Goal: Task Accomplishment & Management: Use online tool/utility

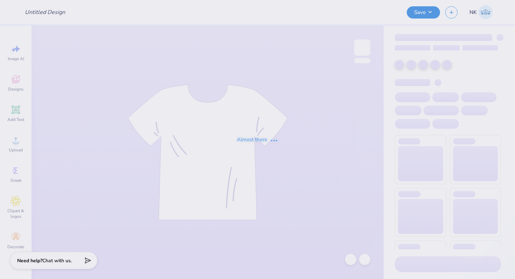
type input "[DATE] Harbor Wolverine Fall Swag"
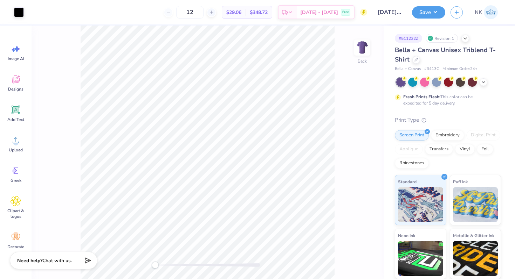
click at [482, 78] on div at bounding box center [448, 82] width 105 height 9
click at [484, 81] on polyline at bounding box center [483, 81] width 3 height 1
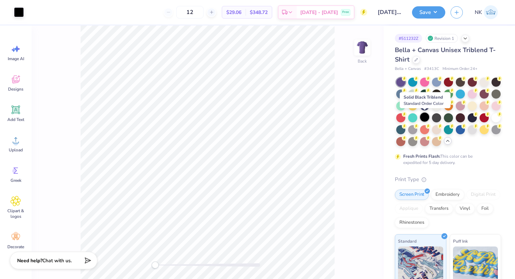
click at [422, 116] on div at bounding box center [424, 117] width 9 height 9
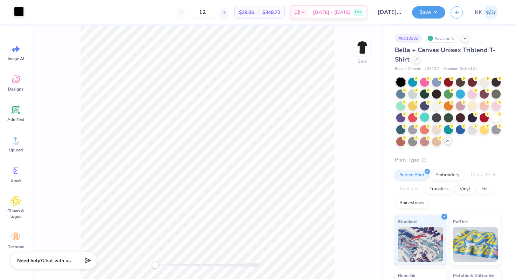
click at [16, 11] on div at bounding box center [19, 12] width 10 height 10
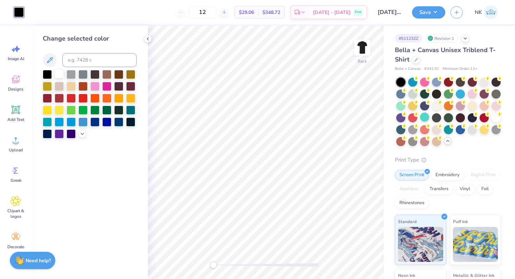
click at [58, 74] on div at bounding box center [59, 73] width 9 height 9
click at [439, 12] on button "Save" at bounding box center [428, 11] width 33 height 12
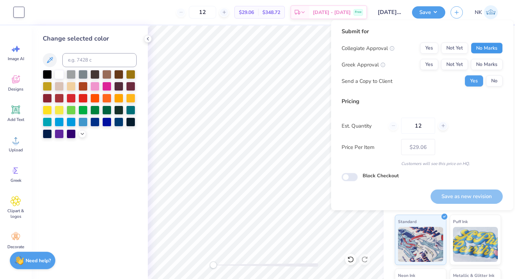
click at [476, 50] on button "No Marks" at bounding box center [487, 48] width 32 height 11
click at [486, 65] on button "No Marks" at bounding box center [487, 64] width 32 height 11
click at [449, 193] on button "Save as new revision" at bounding box center [466, 196] width 72 height 14
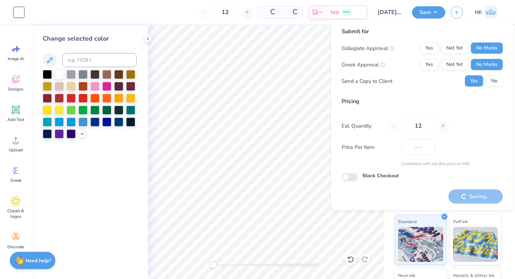
type input "$29.06"
checkbox input "true"
